Goal: Task Accomplishment & Management: Use online tool/utility

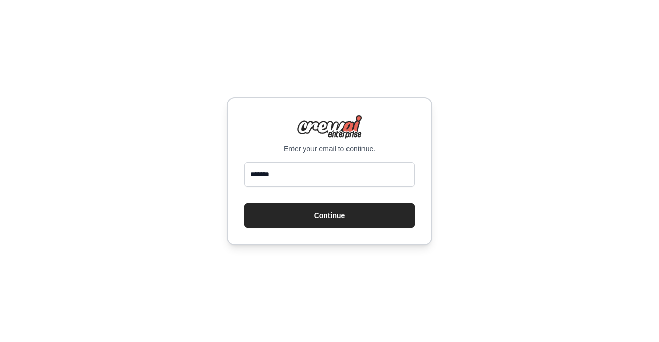
type input "**********"
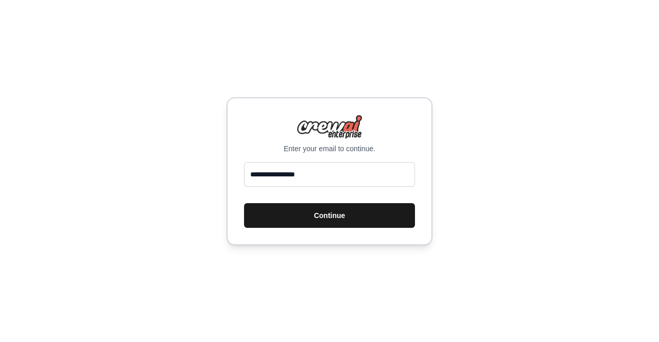
click at [322, 214] on button "Continue" at bounding box center [329, 215] width 171 height 25
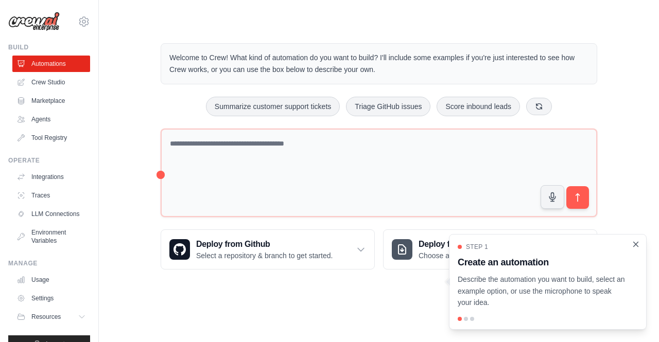
click at [636, 244] on icon "Close walkthrough" at bounding box center [635, 244] width 9 height 9
